Goal: Task Accomplishment & Management: Use online tool/utility

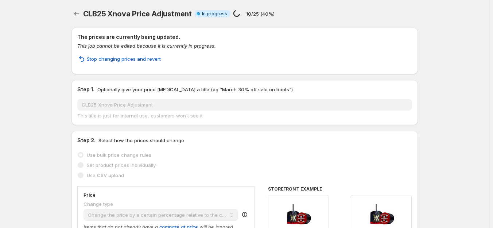
select select "pcap"
select select "no_change"
select select "tag"
select select "vendor"
